Goal: Contribute content

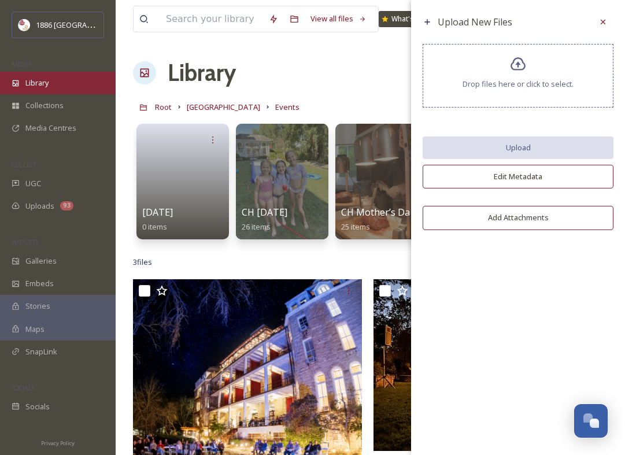
click at [43, 79] on span "Library" at bounding box center [36, 83] width 23 height 11
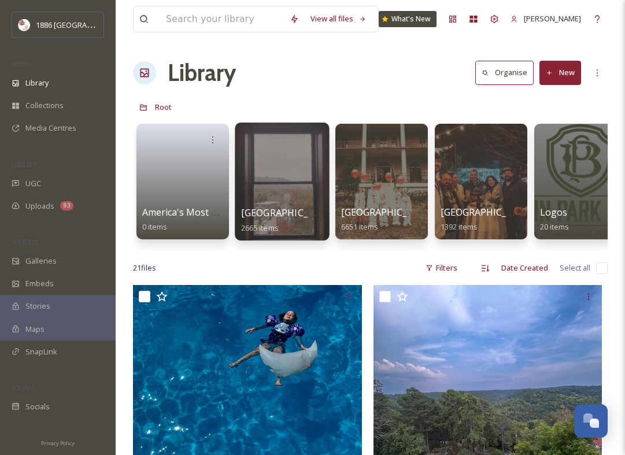
click at [291, 212] on span "[GEOGRAPHIC_DATA]" at bounding box center [288, 213] width 95 height 13
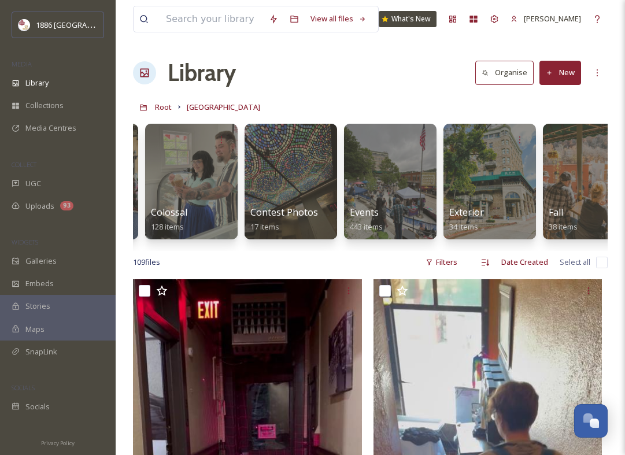
scroll to position [0, 325]
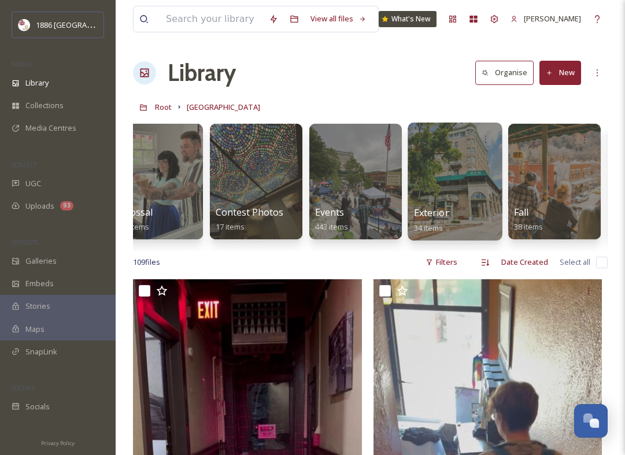
click at [433, 194] on div at bounding box center [455, 182] width 94 height 118
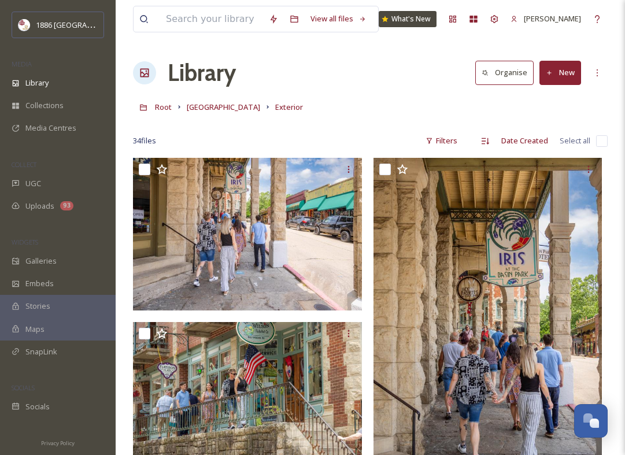
click at [566, 76] on button "New" at bounding box center [561, 73] width 42 height 24
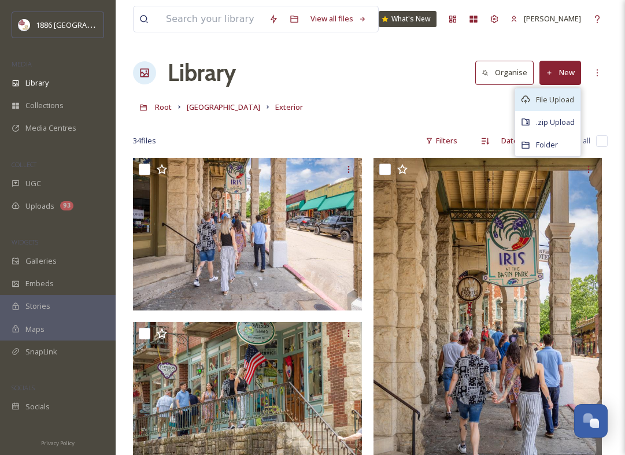
click at [565, 105] on span "File Upload" at bounding box center [555, 99] width 38 height 11
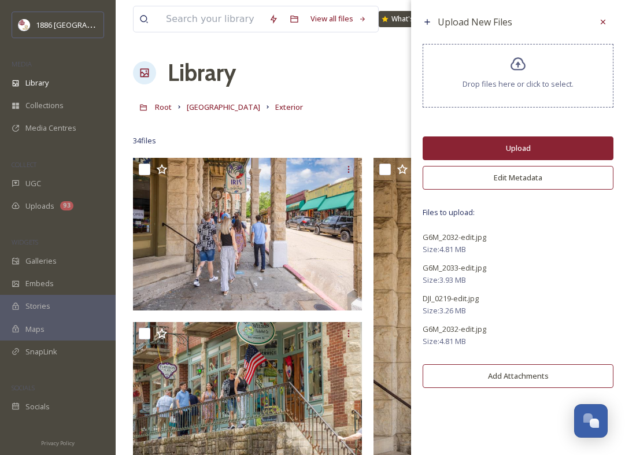
click at [540, 143] on button "Upload" at bounding box center [518, 149] width 191 height 24
